Goal: Task Accomplishment & Management: Use online tool/utility

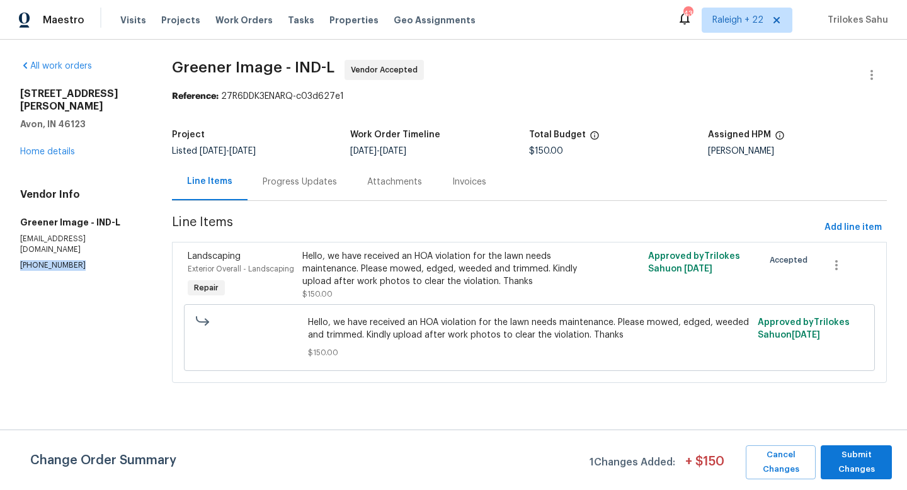
drag, startPoint x: 76, startPoint y: 247, endPoint x: 14, endPoint y: 239, distance: 62.3
click at [14, 239] on div "All work orders 1463 Pippin Ct Avon, IN 46123 Home details Vendor Info Greener …" at bounding box center [453, 229] width 907 height 379
copy p "(317) 496-6321"
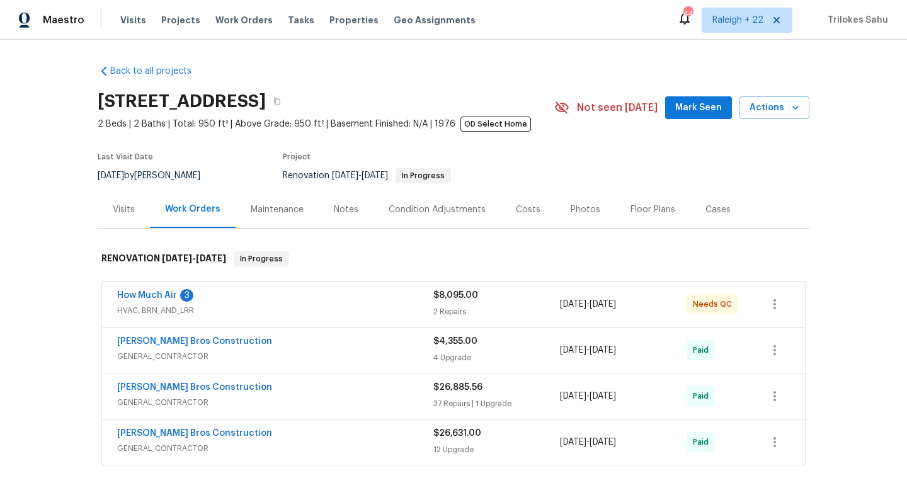
click at [181, 311] on span "HVAC, BRN_AND_LRR" at bounding box center [275, 310] width 316 height 13
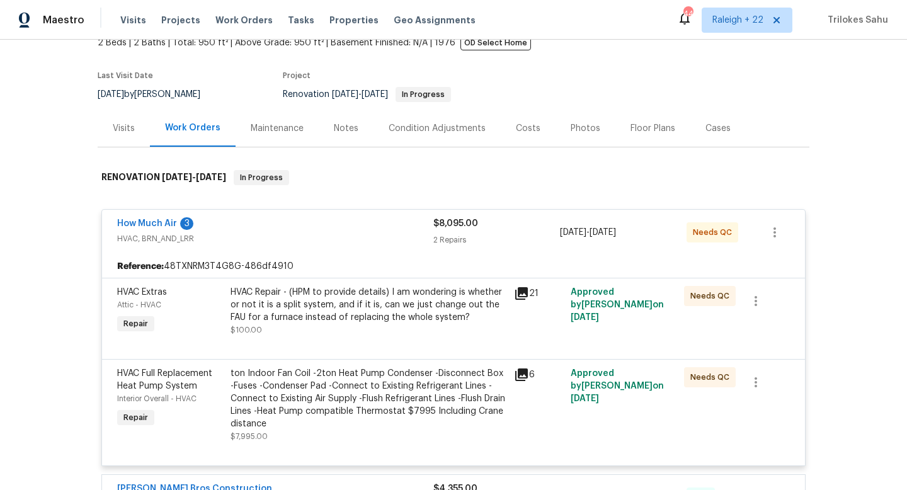
scroll to position [132, 0]
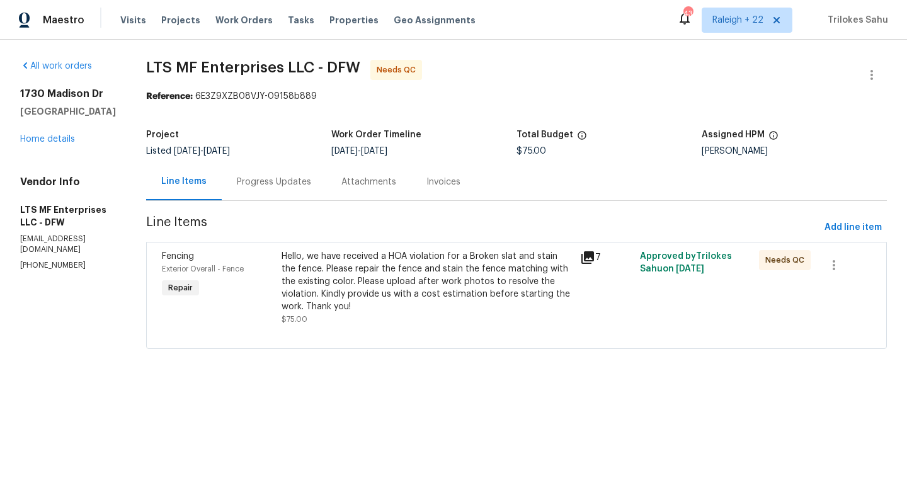
click at [416, 273] on div "Hello, we have received a HOA violation for a Broken slat and stain the fence. …" at bounding box center [427, 281] width 291 height 63
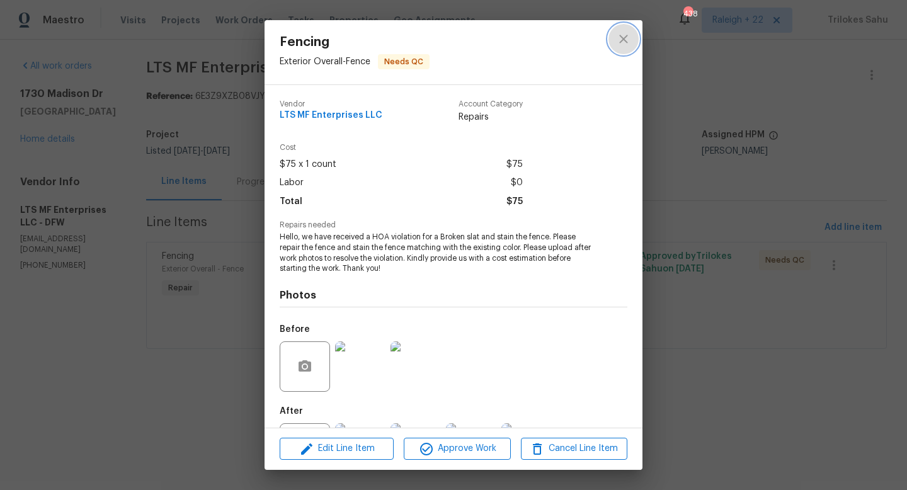
click at [620, 38] on icon "close" at bounding box center [623, 39] width 15 height 15
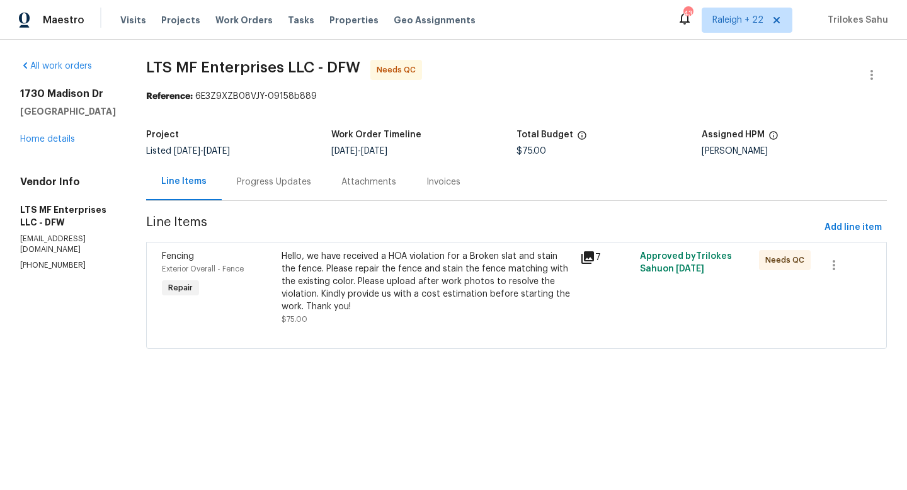
click at [298, 180] on div "Progress Updates" at bounding box center [274, 182] width 74 height 13
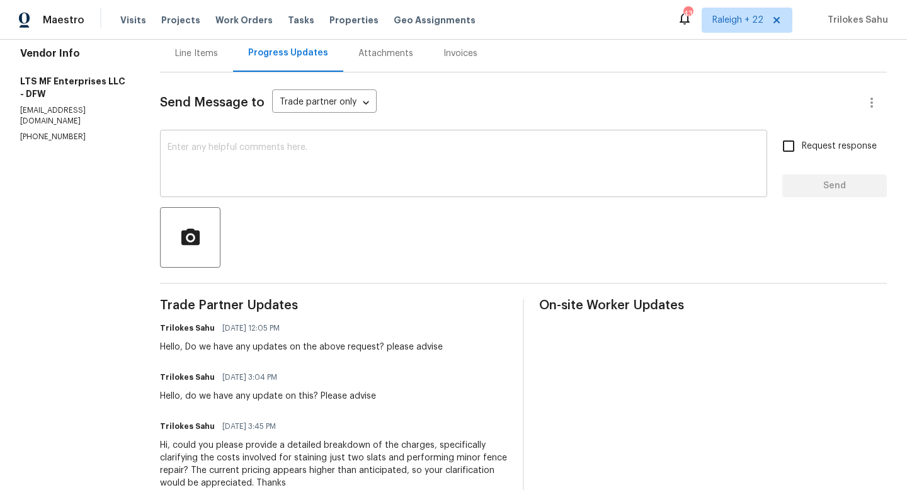
scroll to position [139, 0]
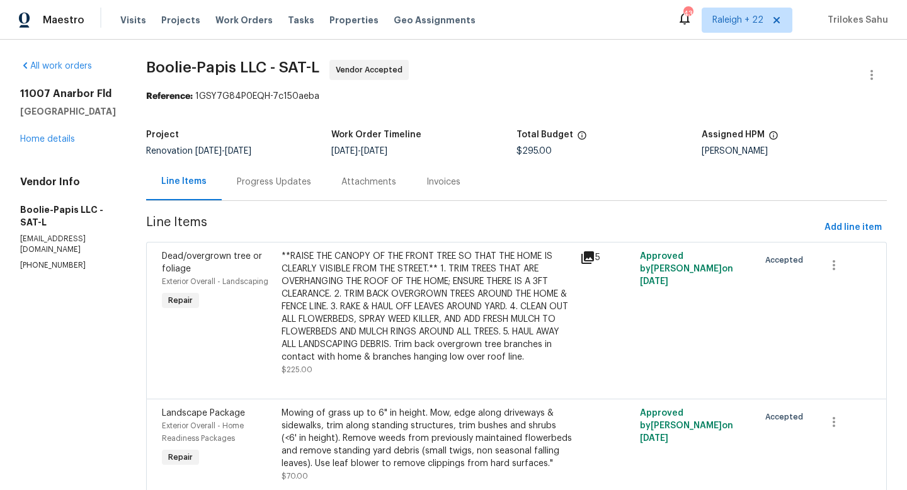
scroll to position [52, 0]
